Goal: Information Seeking & Learning: Learn about a topic

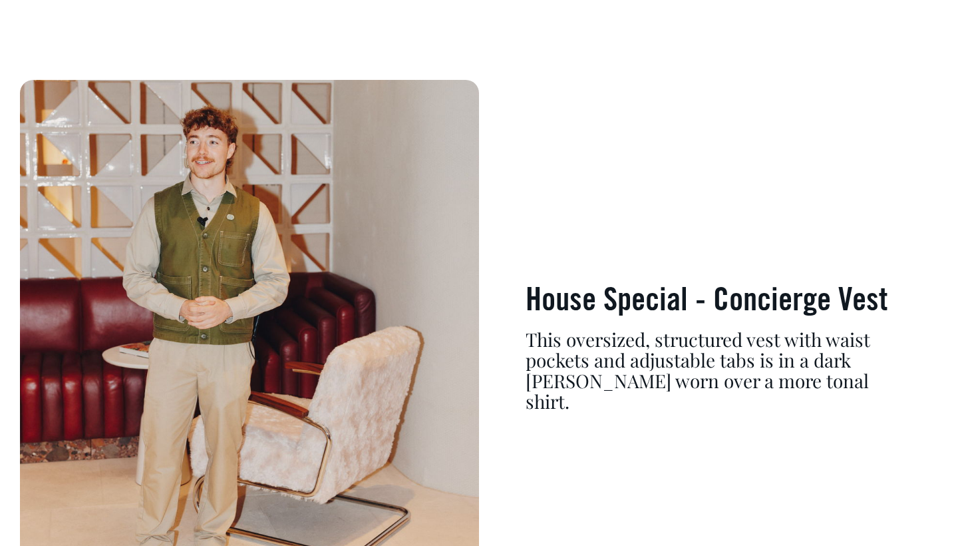
scroll to position [5152, 0]
click at [807, 287] on h3 "House Special - Concierge Vest" at bounding box center [709, 302] width 366 height 35
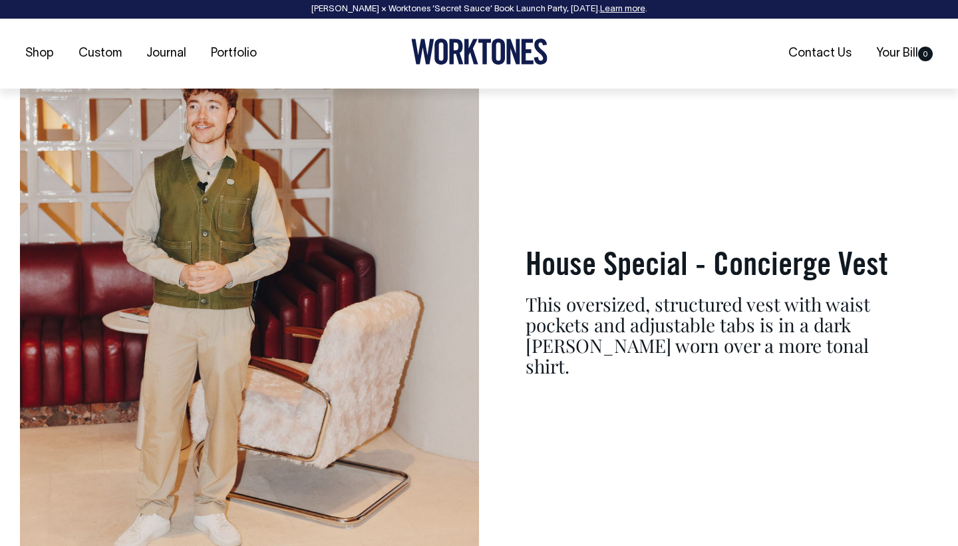
click at [769, 299] on div "This oversized, structured vest with waist pockets and adjustable tabs is in a …" at bounding box center [709, 335] width 366 height 82
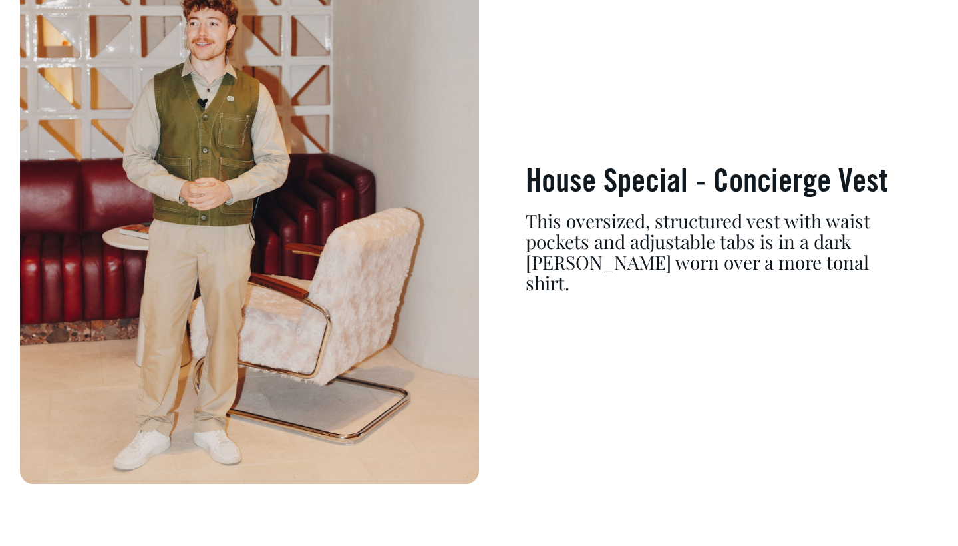
scroll to position [5271, 0]
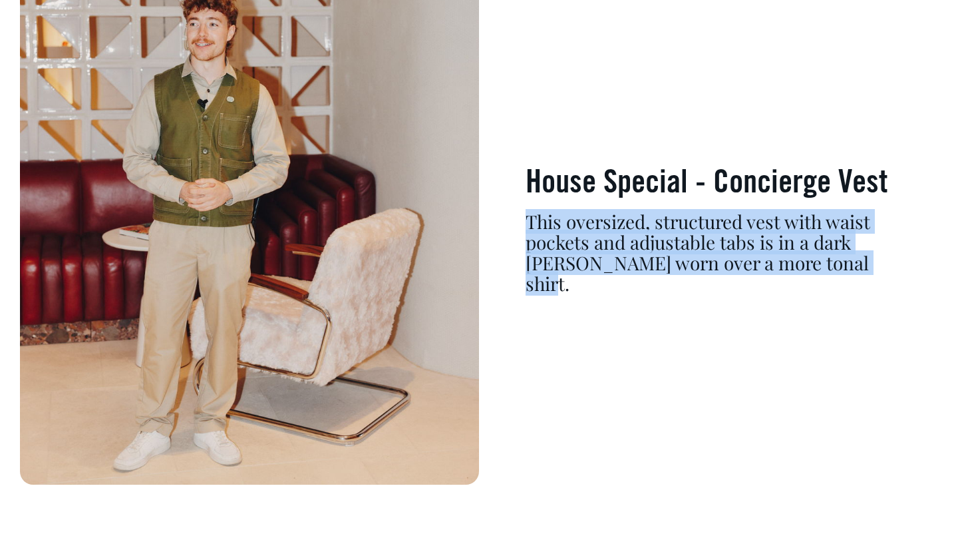
drag, startPoint x: 865, startPoint y: 228, endPoint x: 527, endPoint y: 189, distance: 340.3
click at [527, 212] on div "This oversized, structured vest with waist pockets and adjustable tabs is in a …" at bounding box center [709, 253] width 366 height 82
copy div "This oversized, structured vest with waist pockets and adjustable tabs is in a …"
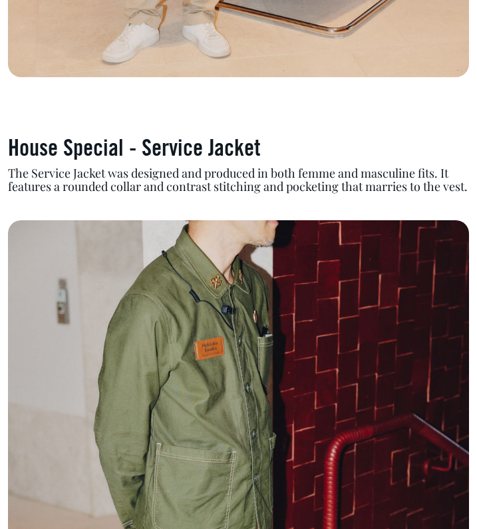
scroll to position [5316, 0]
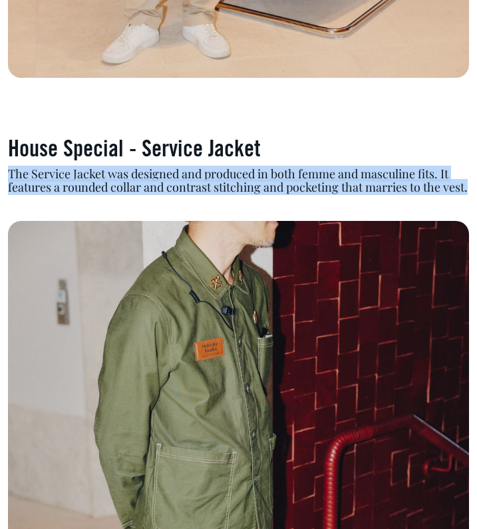
drag, startPoint x: 11, startPoint y: 118, endPoint x: 55, endPoint y: 138, distance: 48.2
click at [55, 168] on div "The Service Jacket was designed and produced in both femme and masculine fits. …" at bounding box center [238, 181] width 461 height 27
copy div "The Service Jacket was designed and produced in both femme and masculine fits. …"
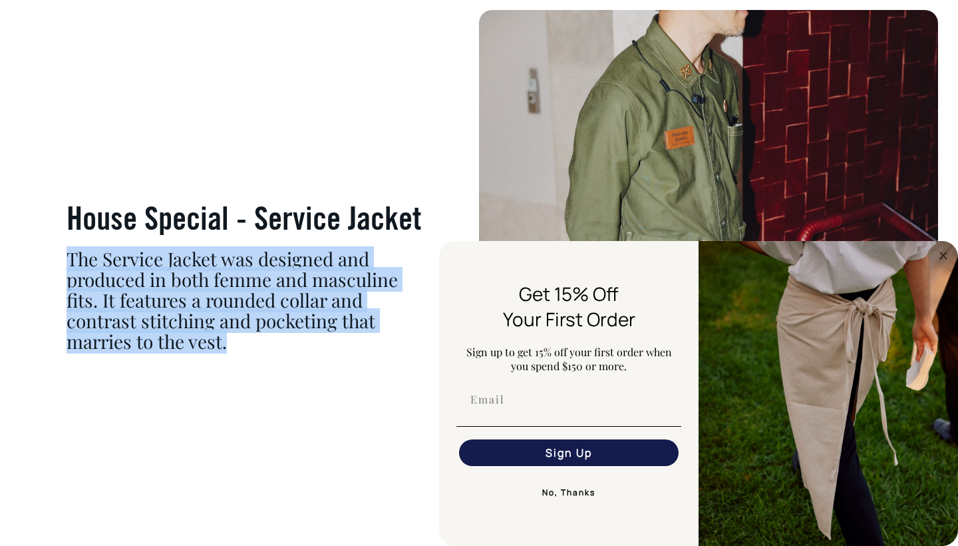
scroll to position [5836, 0]
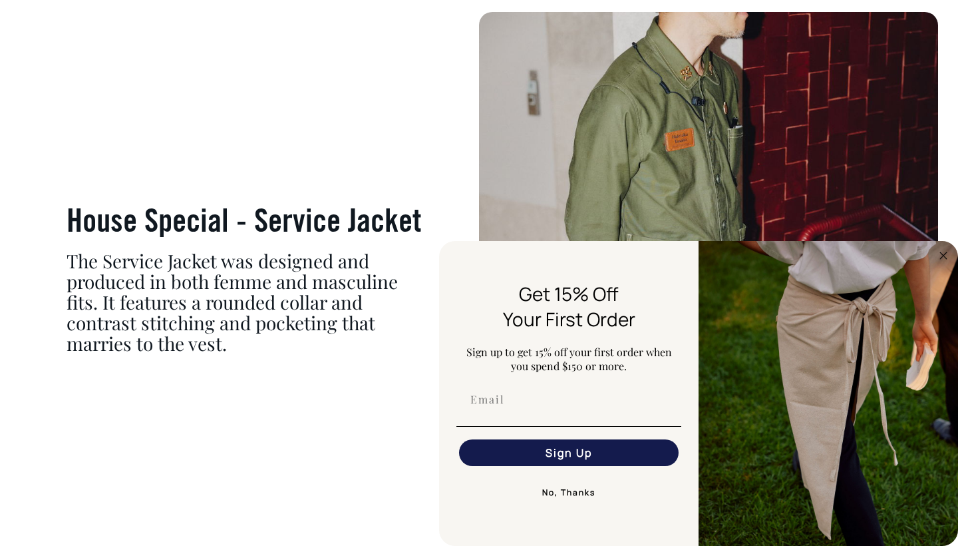
click at [297, 206] on h3 "House Special - Service Jacket" at bounding box center [250, 223] width 366 height 35
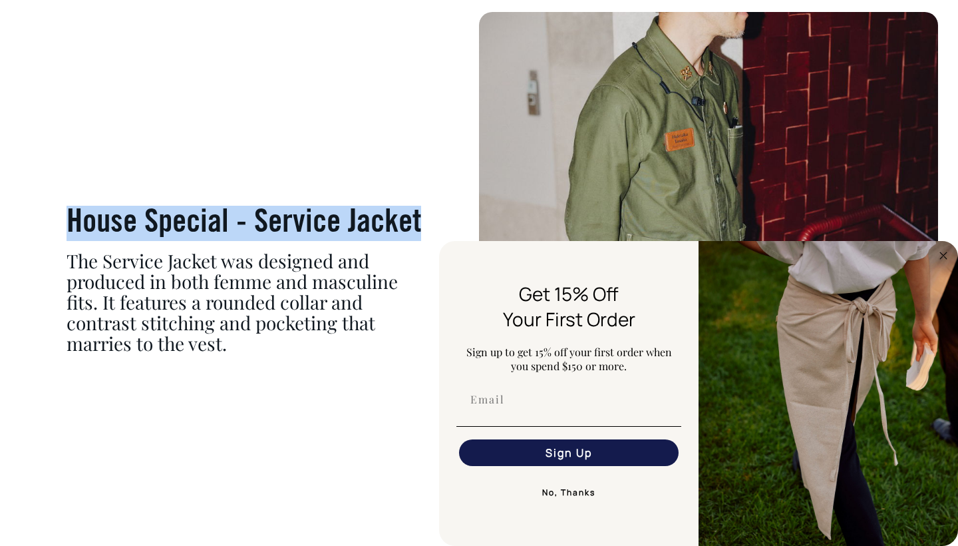
drag, startPoint x: 74, startPoint y: 179, endPoint x: 437, endPoint y: 179, distance: 362.7
click at [437, 179] on div "House Special - Service Jacket The Service Jacket was designed and produced in …" at bounding box center [249, 273] width 459 height 255
copy h3 "House Special - Service Jacket"
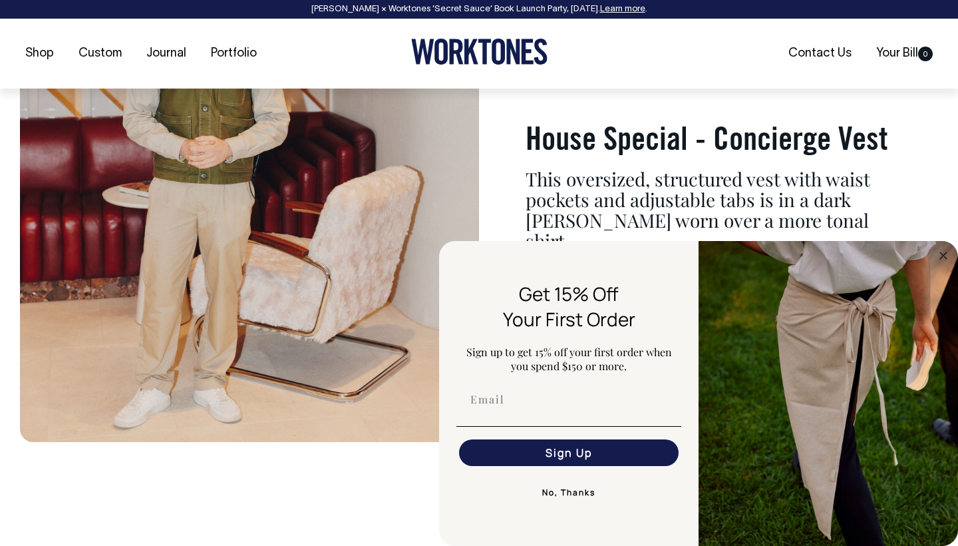
click at [604, 124] on h3 "House Special - Concierge Vest" at bounding box center [709, 141] width 366 height 35
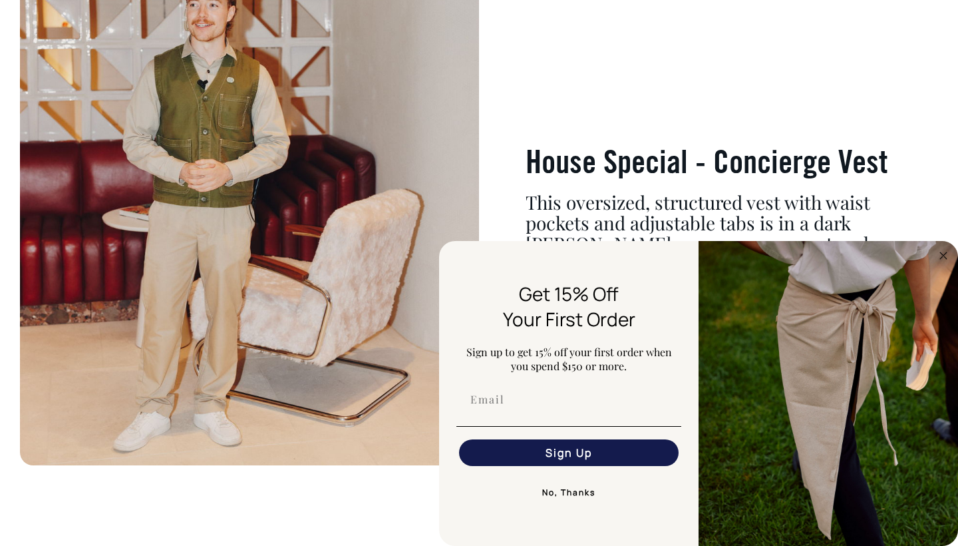
scroll to position [5288, 0]
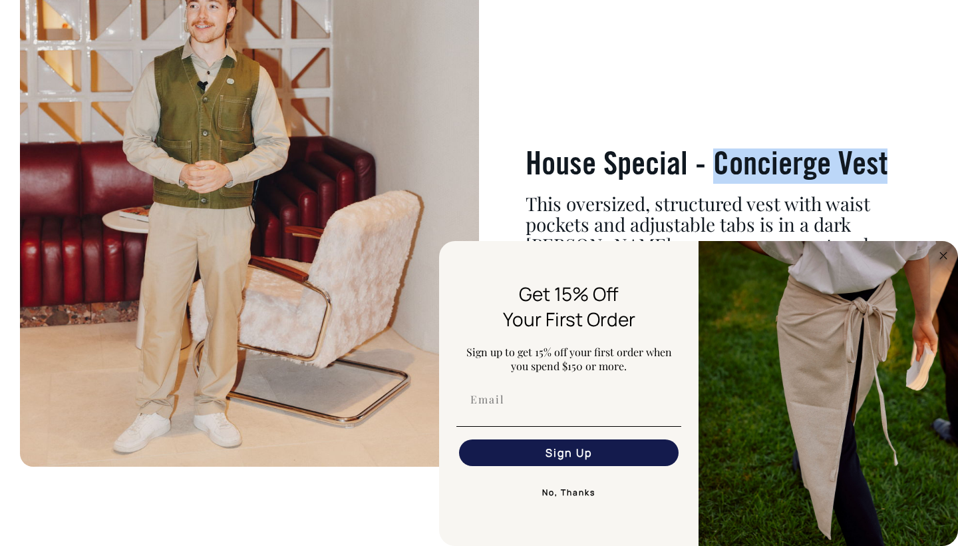
drag, startPoint x: 719, startPoint y: 123, endPoint x: 884, endPoint y: 117, distance: 165.1
click at [884, 148] on h3 "House Special - Concierge Vest" at bounding box center [709, 165] width 366 height 35
copy h3 "Concierge Ves"
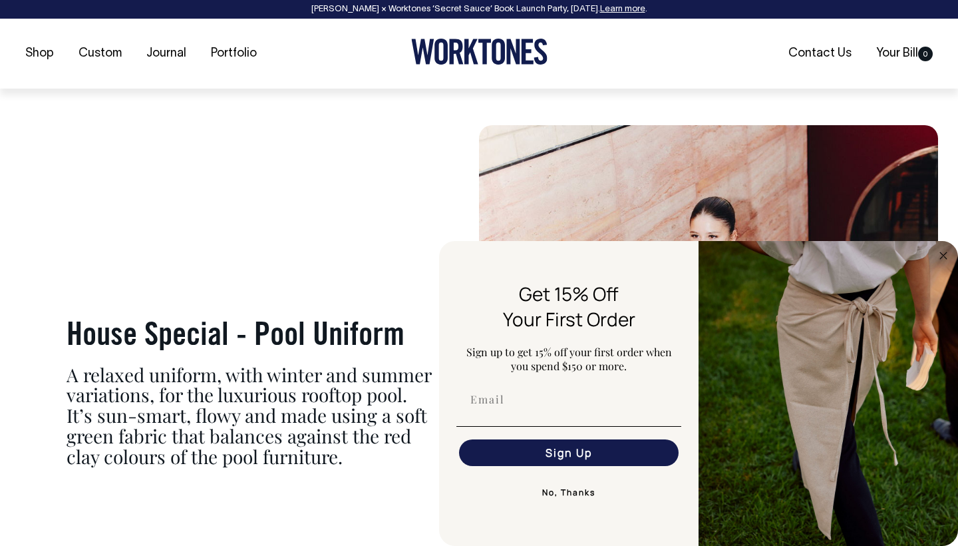
scroll to position [4493, 0]
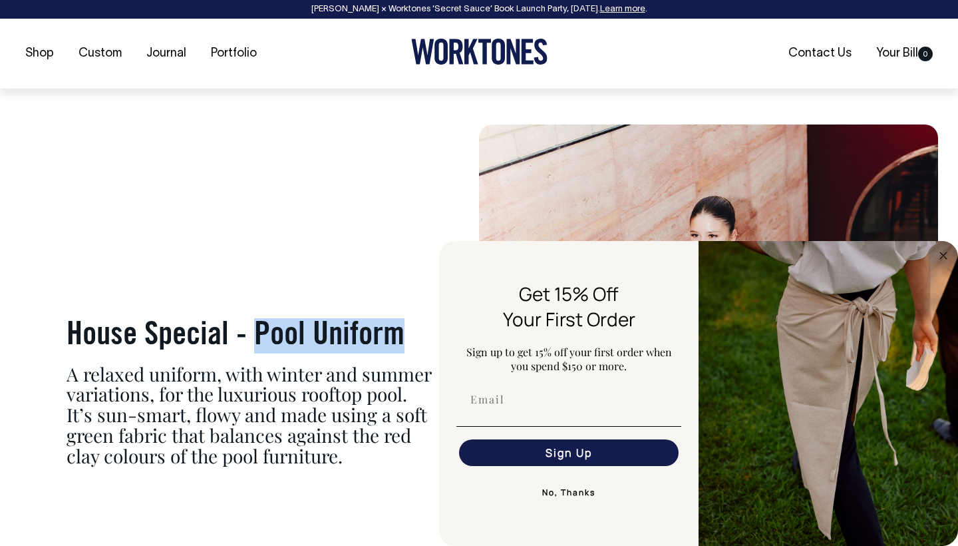
drag, startPoint x: 257, startPoint y: 281, endPoint x: 399, endPoint y: 276, distance: 141.8
click at [399, 318] on h3 "House Special - Pool Uniform" at bounding box center [250, 335] width 366 height 35
copy h3 "Pool Uniform"
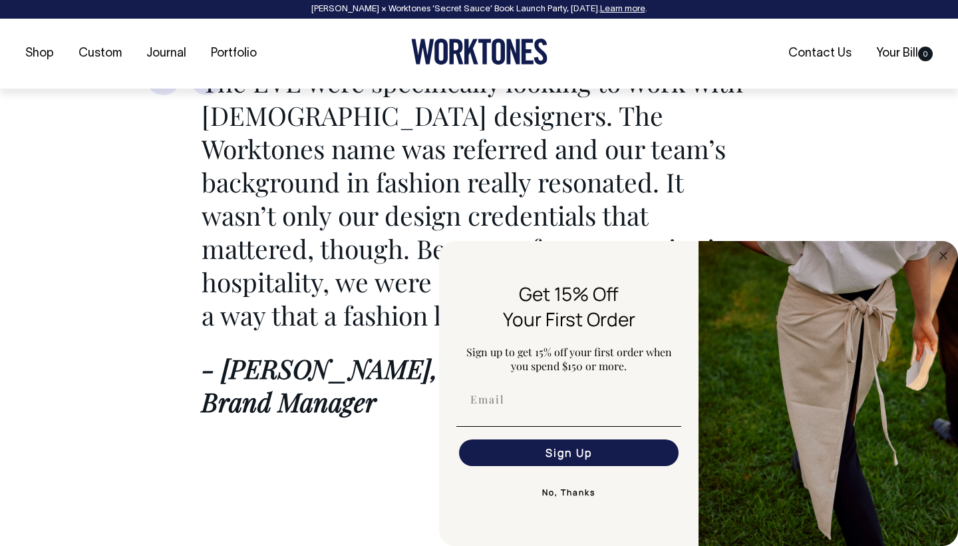
scroll to position [2012, 0]
click at [582, 492] on button "No, Thanks" at bounding box center [569, 492] width 225 height 27
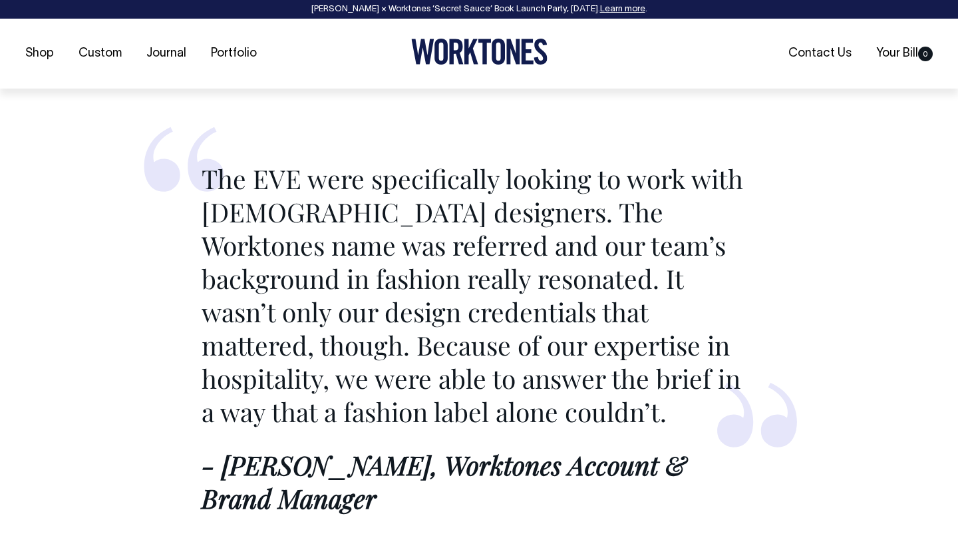
scroll to position [1915, 0]
drag, startPoint x: 385, startPoint y: 443, endPoint x: 210, endPoint y: 132, distance: 356.9
click at [210, 132] on blockquote "The EVE were specifically looking to work with [DEMOGRAPHIC_DATA] designers. Th…" at bounding box center [479, 325] width 648 height 458
click at [210, 162] on p "The EVE were specifically looking to work with [DEMOGRAPHIC_DATA] designers. Th…" at bounding box center [479, 295] width 555 height 266
drag, startPoint x: 203, startPoint y: 125, endPoint x: 409, endPoint y: 445, distance: 379.9
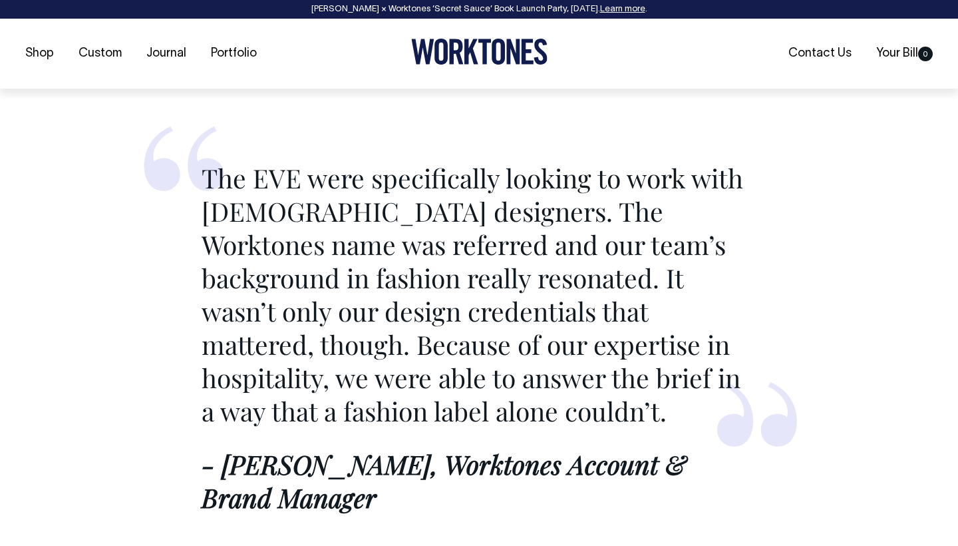
click at [409, 445] on blockquote "The EVE were specifically looking to work with [DEMOGRAPHIC_DATA] designers. Th…" at bounding box center [479, 325] width 648 height 458
copy blockquote "The EVE were specifically looking to work with [DEMOGRAPHIC_DATA] designers. Th…"
click at [690, 207] on p "The EVE were specifically looking to work with [DEMOGRAPHIC_DATA] designers. Th…" at bounding box center [479, 295] width 555 height 266
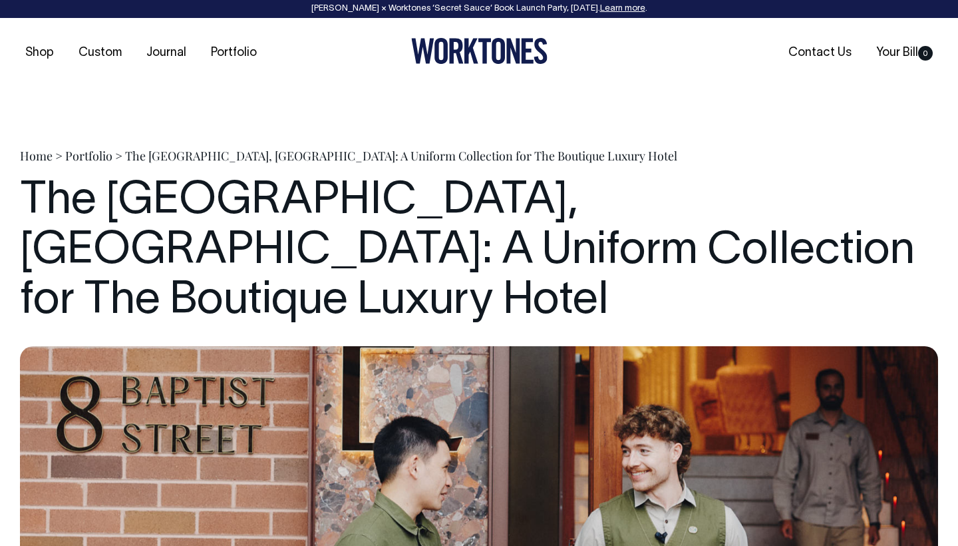
scroll to position [0, 0]
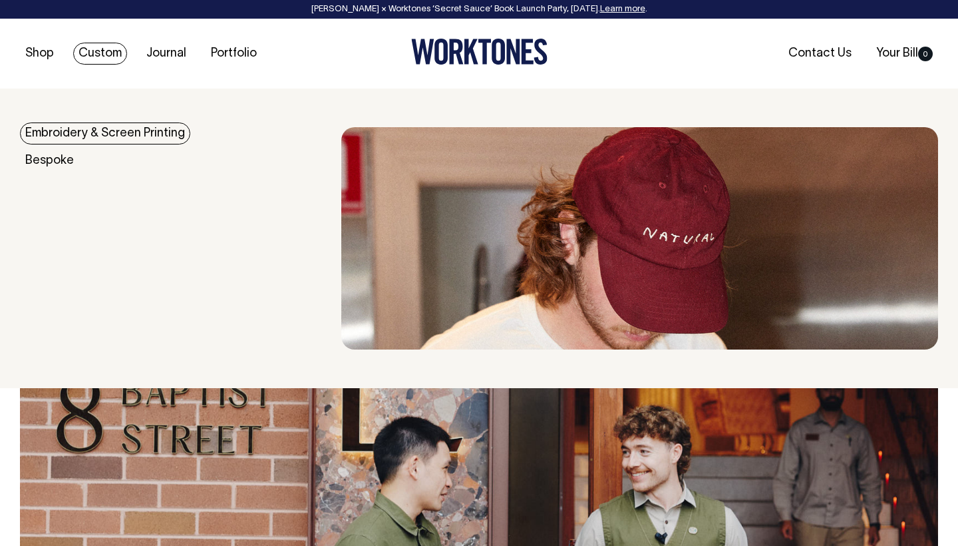
click at [720, 47] on ul "Contact Us Your Bill 0" at bounding box center [785, 54] width 306 height 15
